Goal: Information Seeking & Learning: Understand process/instructions

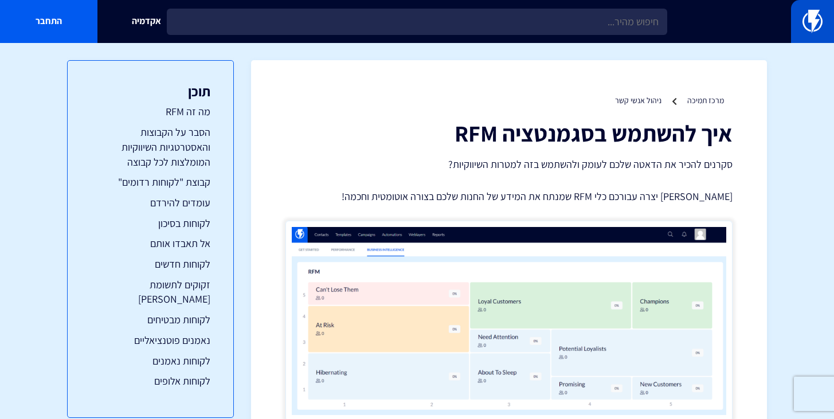
click at [800, 27] on link at bounding box center [812, 21] width 43 height 43
